Goal: Task Accomplishment & Management: Use online tool/utility

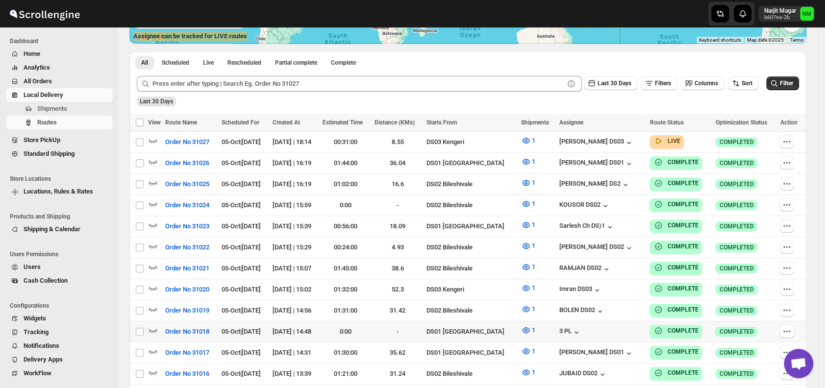
scroll to position [210, 0]
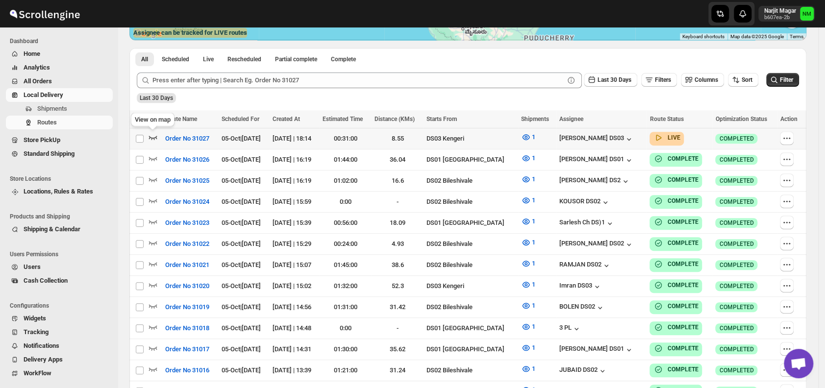
click at [156, 135] on icon "button" at bounding box center [153, 137] width 10 height 10
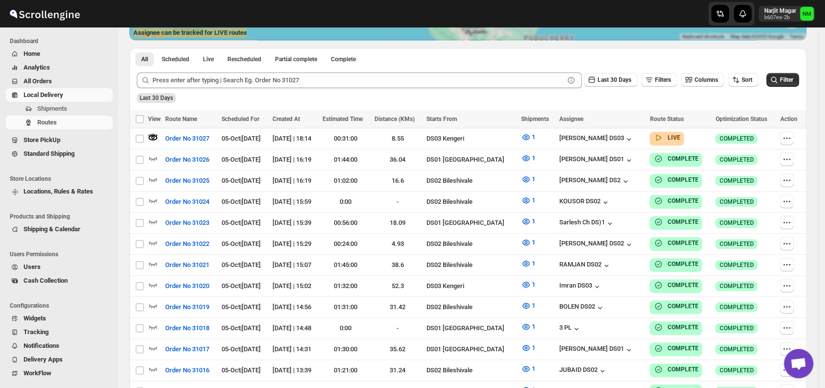
scroll to position [0, 0]
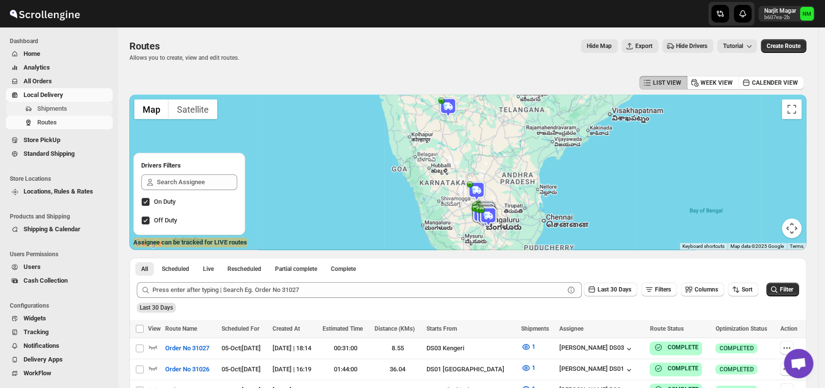
click at [82, 110] on span "Shipments" at bounding box center [74, 109] width 74 height 10
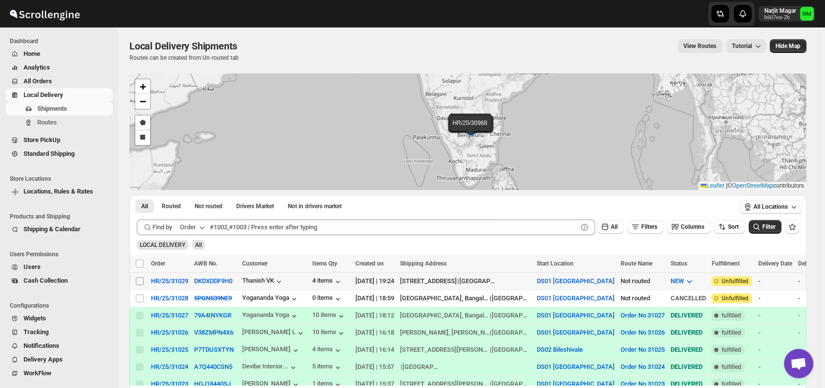
click at [137, 282] on input "Select shipment" at bounding box center [140, 282] width 8 height 8
checkbox input "true"
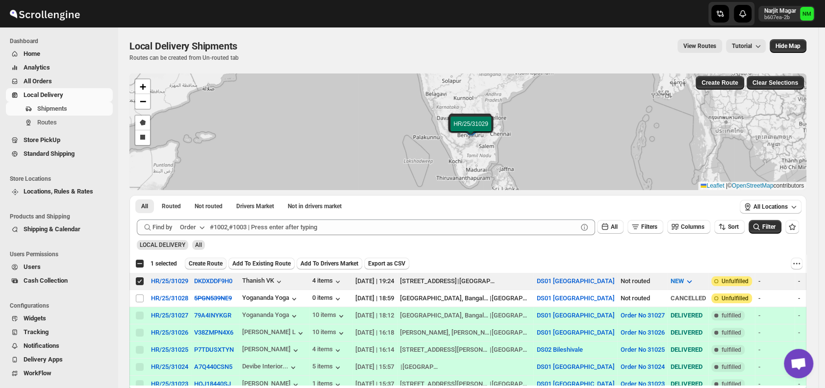
click at [195, 268] on button "Create Route" at bounding box center [206, 264] width 42 height 12
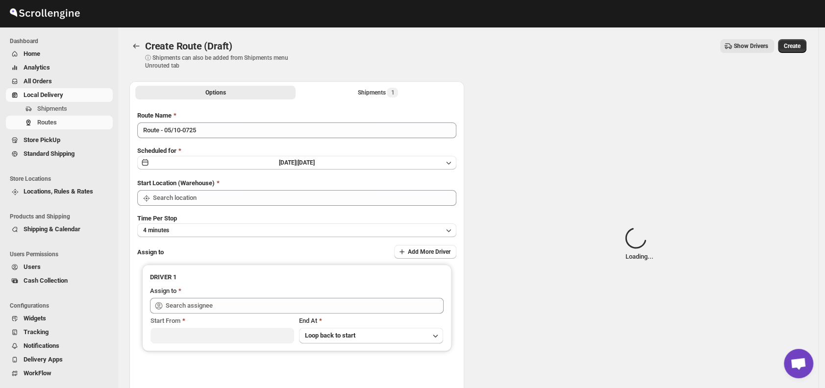
type input "DS01 [GEOGRAPHIC_DATA]"
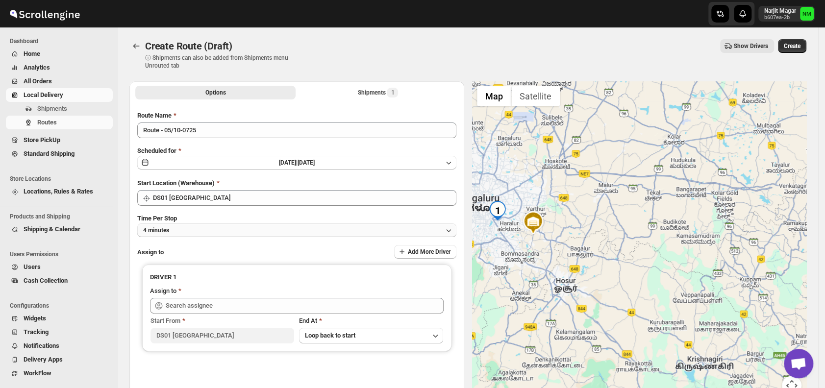
click at [211, 235] on button "4 minutes" at bounding box center [296, 231] width 319 height 14
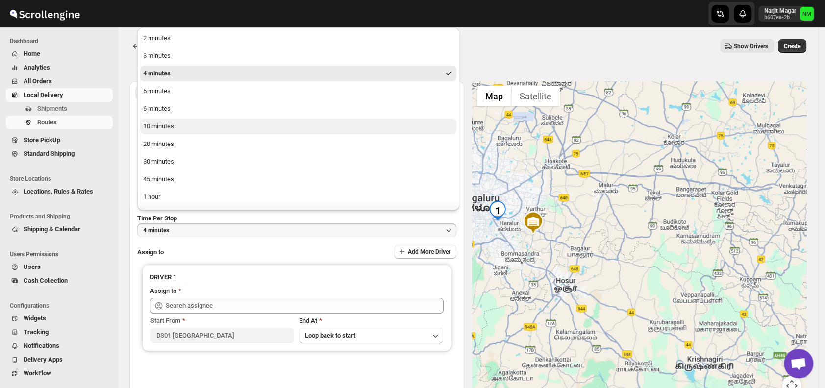
click at [182, 129] on button "10 minutes" at bounding box center [298, 127] width 316 height 16
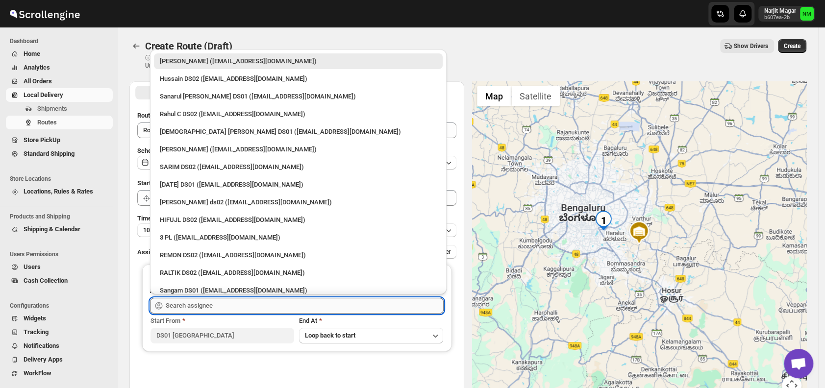
click at [243, 298] on input "text" at bounding box center [305, 306] width 278 height 16
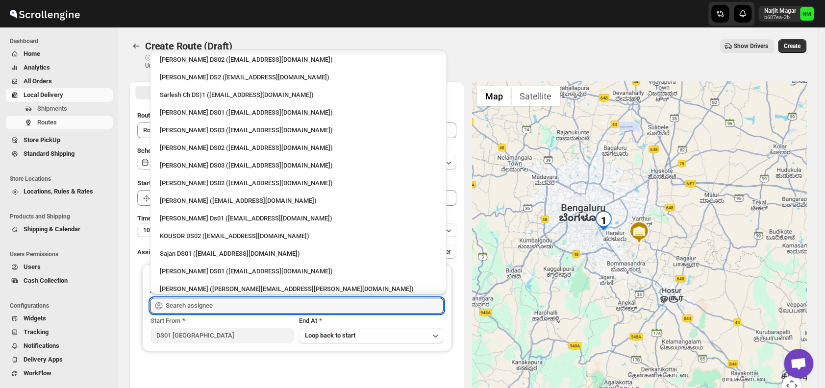
scroll to position [299, 0]
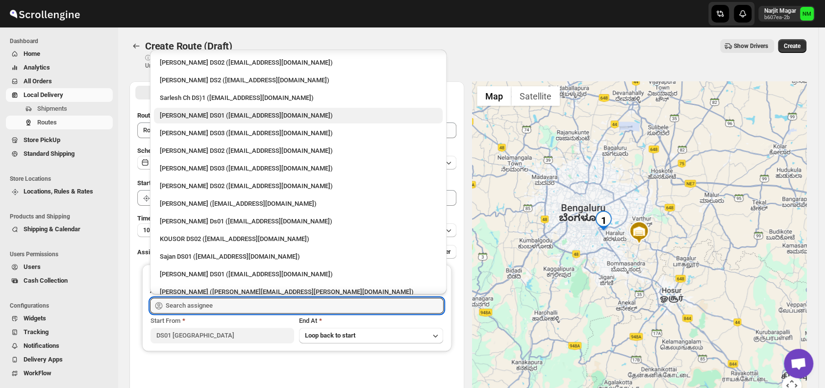
click at [194, 116] on div "Siraj Uddin DS01 (sopom53870@leabro.com)" at bounding box center [298, 116] width 277 height 10
type input "Siraj Uddin DS01 (sopom53870@leabro.com)"
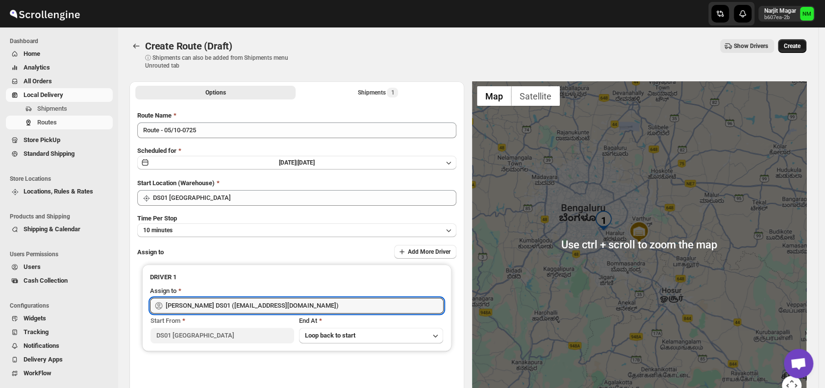
click at [796, 49] on span "Create" at bounding box center [792, 46] width 17 height 8
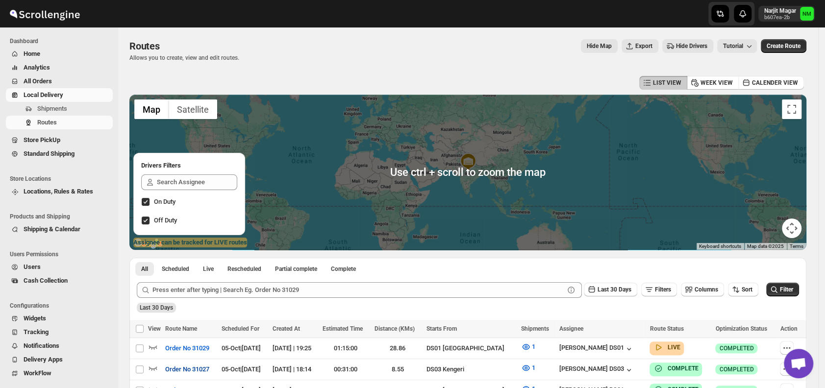
scroll to position [144, 0]
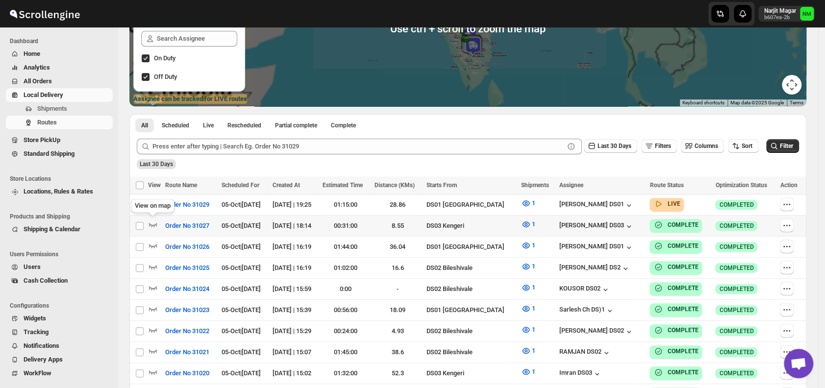
click at [150, 202] on div "View on map" at bounding box center [153, 208] width 48 height 22
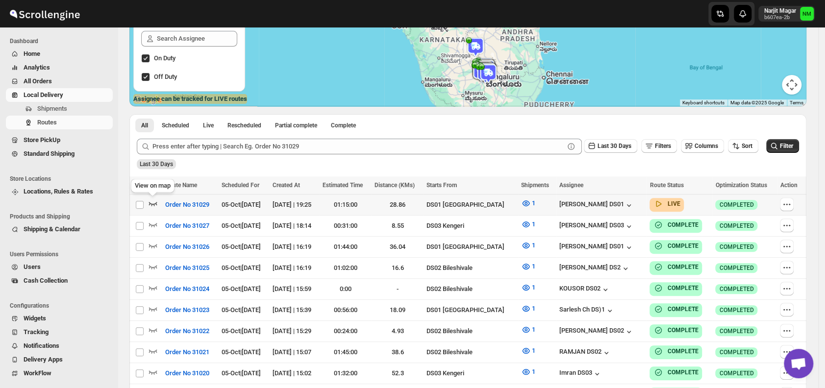
click at [154, 203] on icon "button" at bounding box center [153, 204] width 10 height 10
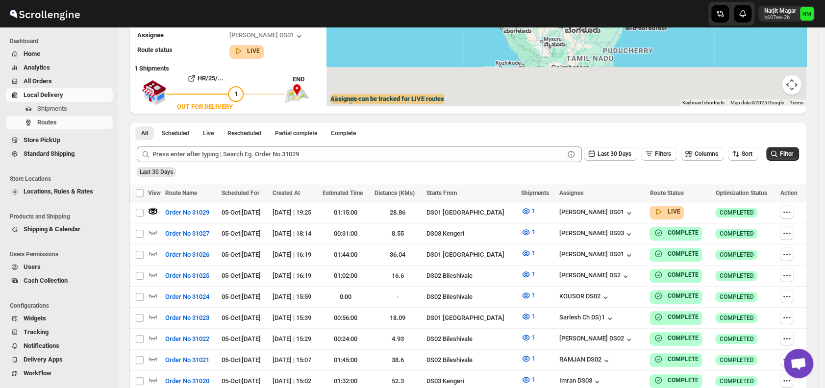
scroll to position [0, 0]
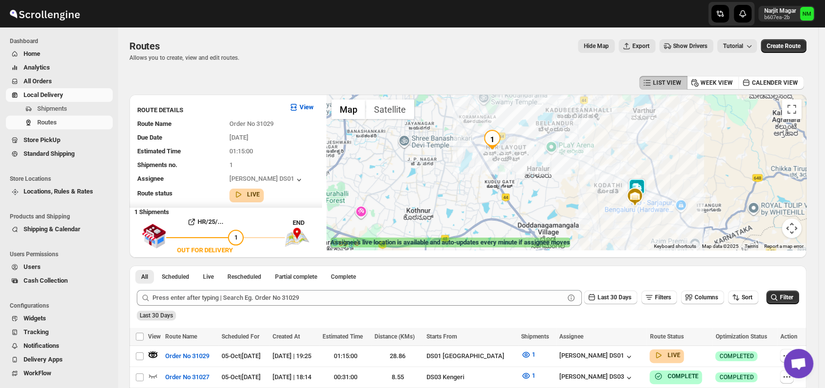
click at [646, 185] on img at bounding box center [637, 188] width 20 height 20
click at [684, 141] on button "Close" at bounding box center [673, 142] width 24 height 24
